Goal: Information Seeking & Learning: Learn about a topic

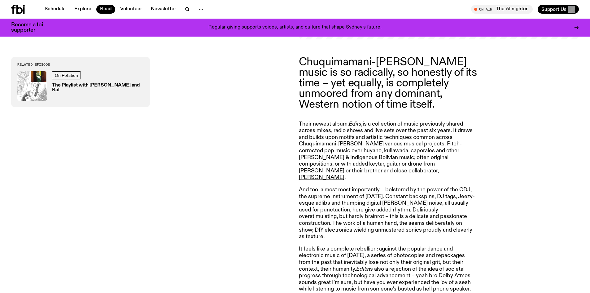
scroll to position [300, 0]
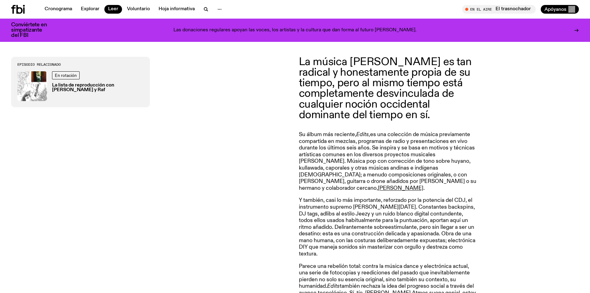
click at [412, 119] on font "La música [PERSON_NAME] es tan radical y honestamente propia de su tiempo, pero…" at bounding box center [385, 88] width 173 height 64
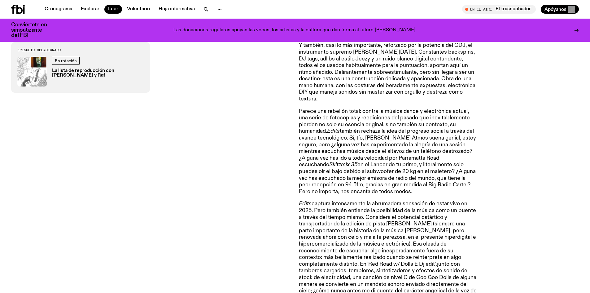
scroll to position [486, 0]
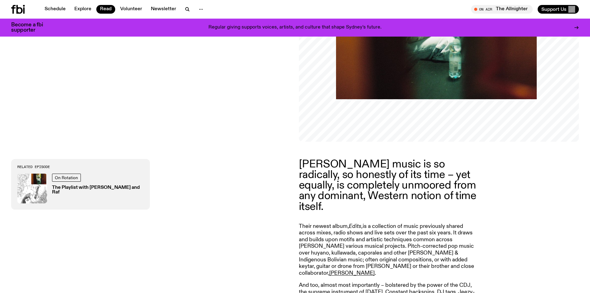
scroll to position [244, 0]
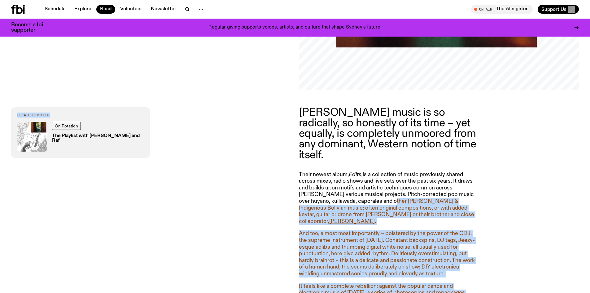
drag, startPoint x: 293, startPoint y: 106, endPoint x: 370, endPoint y: 189, distance: 112.9
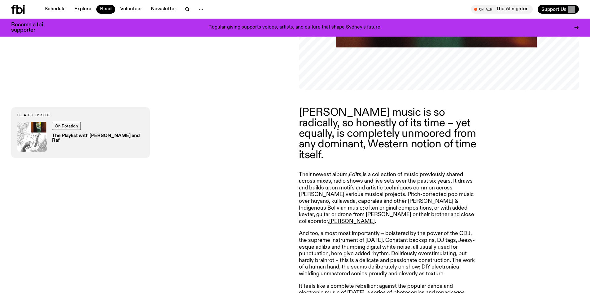
click at [336, 116] on p "Chuquimamani-[PERSON_NAME] music is so radically, so honestly of its time – yet…" at bounding box center [388, 133] width 178 height 53
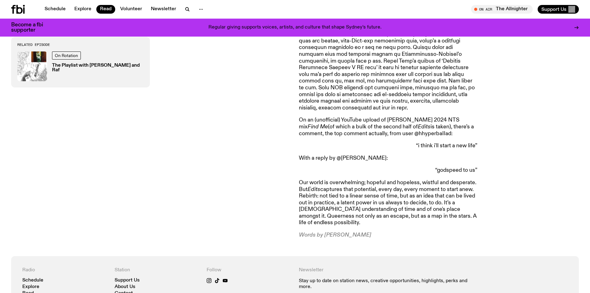
scroll to position [675, 0]
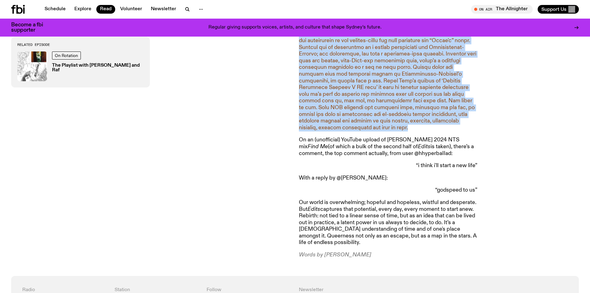
drag, startPoint x: 302, startPoint y: 108, endPoint x: 488, endPoint y: 119, distance: 186.2
copy article "Chuquimamani-Condori’s music is so radically, so honestly of its time – yet equ…"
